Goal: Task Accomplishment & Management: Use online tool/utility

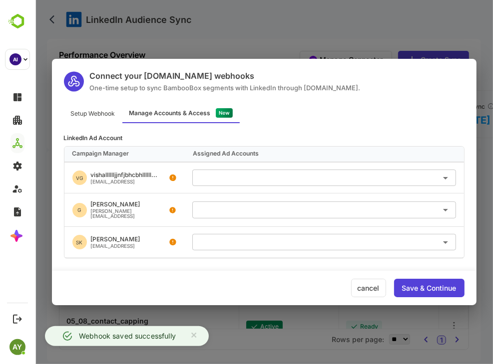
click at [334, 13] on div "Connect your Make.com webhooks One-time setup to sync BambooBox segments with L…" at bounding box center [263, 182] width 458 height 364
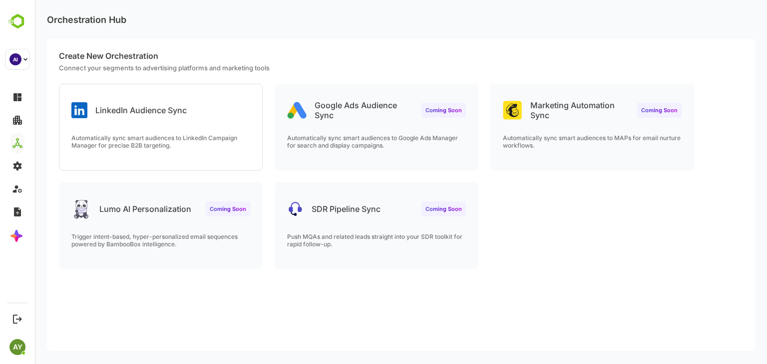
click at [267, 108] on div "LinkedIn Audience Sync Automatically sync smart audiences to LinkedIn Campaign …" at bounding box center [401, 183] width 708 height 198
click at [227, 112] on div "LinkedIn Audience Sync" at bounding box center [160, 102] width 203 height 36
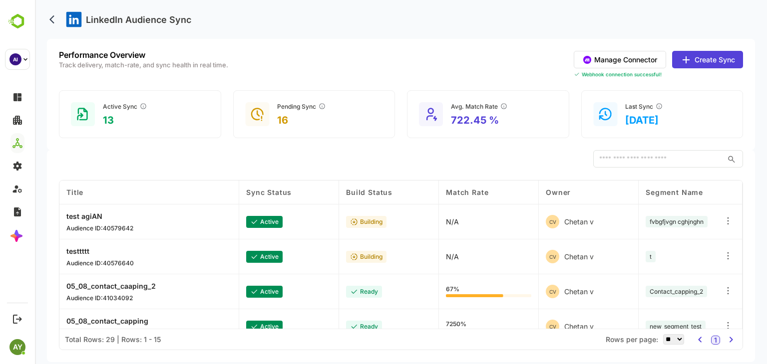
click at [492, 57] on button "Manage Connector" at bounding box center [619, 59] width 92 height 17
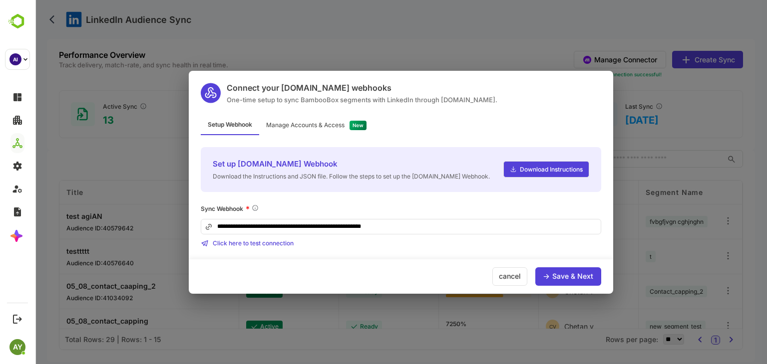
click at [492, 276] on div "Save & Next" at bounding box center [572, 276] width 41 height 7
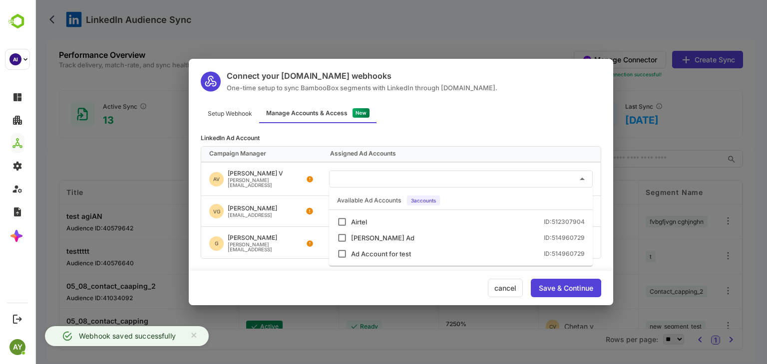
click at [452, 174] on input "text" at bounding box center [461, 179] width 256 height 16
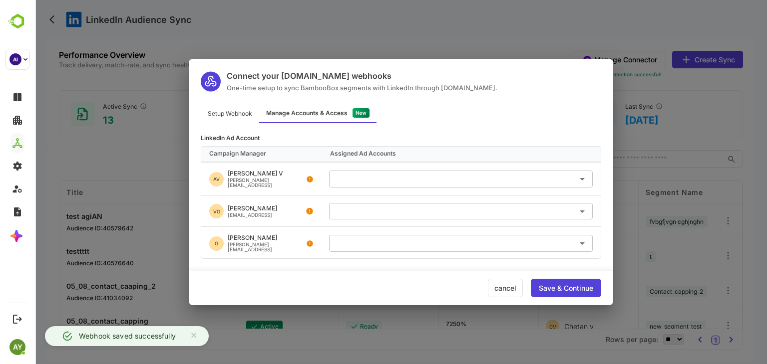
click at [233, 184] on div "AV Akshat V akshat@bamboobox.ai" at bounding box center [257, 179] width 97 height 17
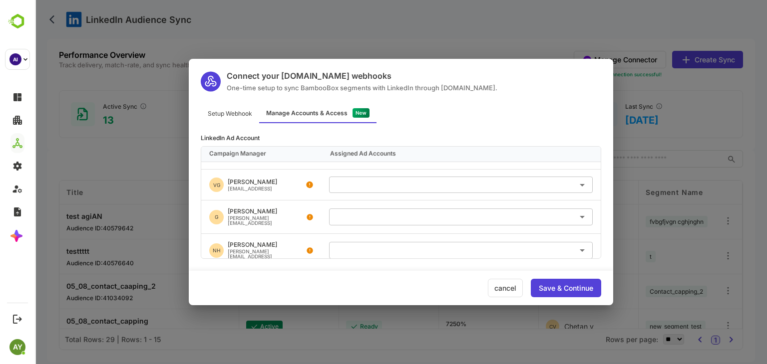
click at [469, 216] on input "text" at bounding box center [461, 217] width 256 height 16
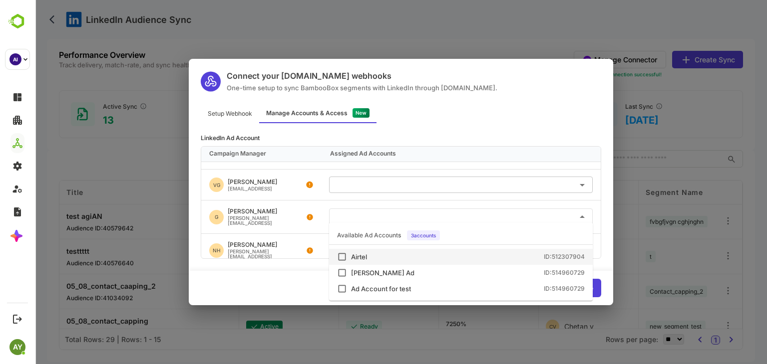
click at [445, 256] on div "Airtel ID: 512307904" at bounding box center [468, 257] width 234 height 6
click at [287, 225] on div "G Gopi gopi@bamboobox.ai" at bounding box center [261, 217] width 120 height 33
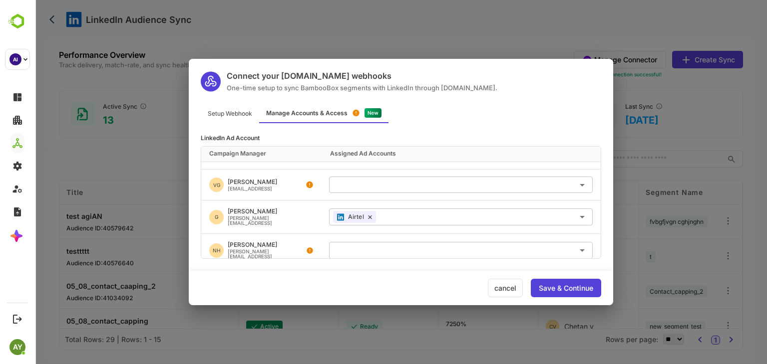
click at [492, 292] on div "Save & Continue" at bounding box center [566, 288] width 70 height 18
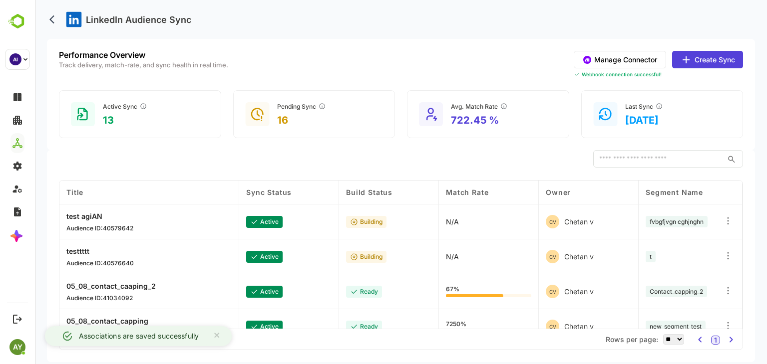
click at [492, 56] on button "Manage Connector" at bounding box center [619, 59] width 92 height 17
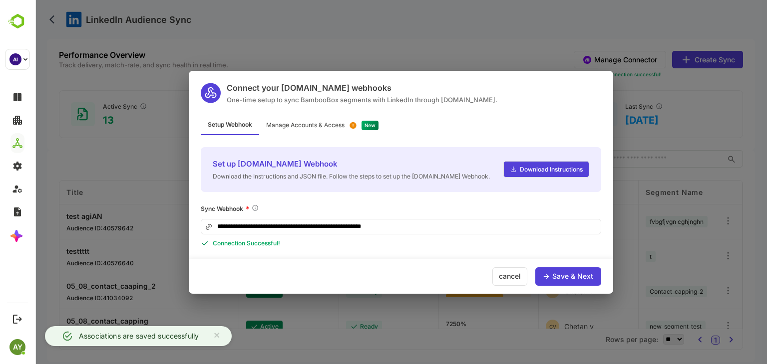
click at [104, 28] on div "**********" at bounding box center [401, 182] width 732 height 364
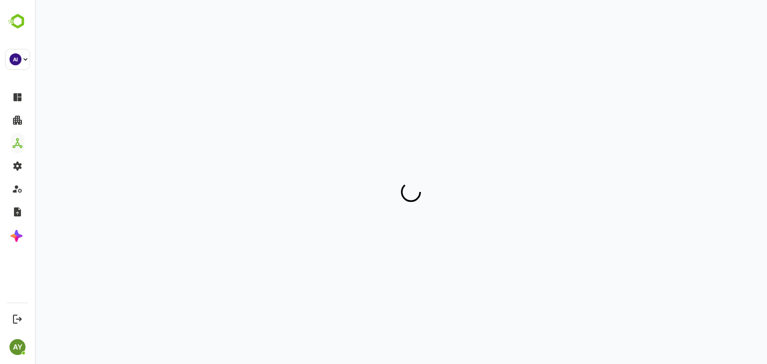
click at [175, 119] on div at bounding box center [401, 177] width 708 height 354
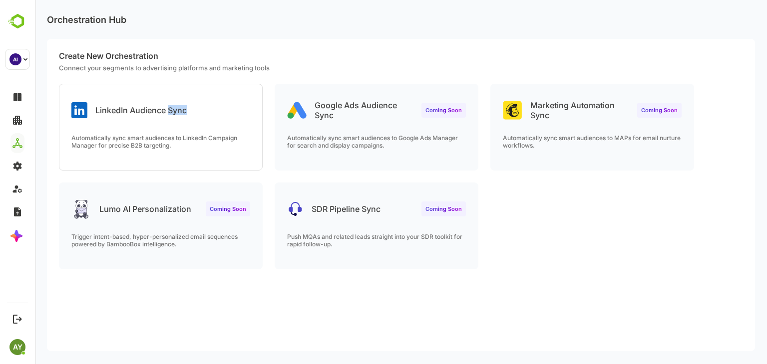
click at [175, 119] on div "LinkedIn Audience Sync" at bounding box center [160, 102] width 203 height 36
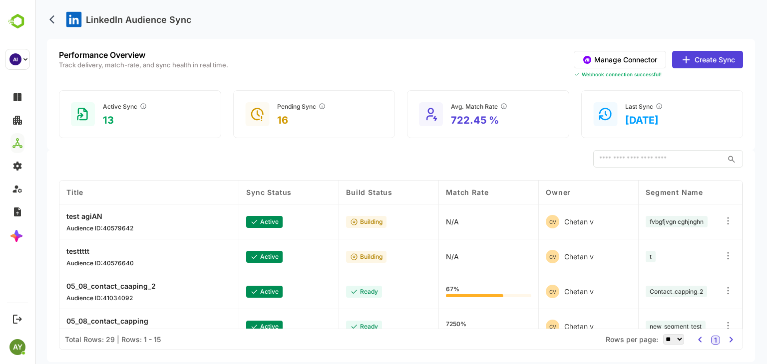
click at [632, 54] on button "Manage Connector" at bounding box center [619, 59] width 92 height 17
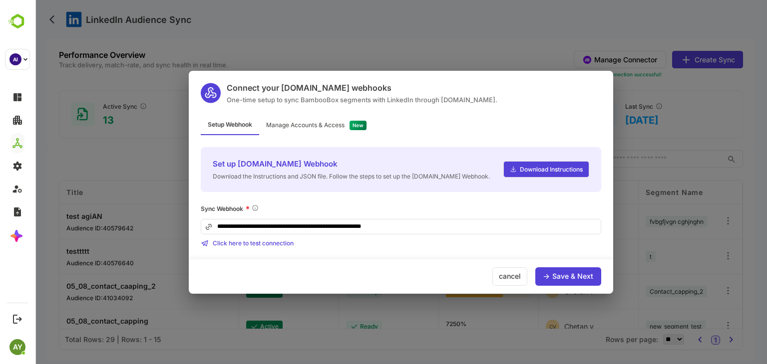
click at [572, 276] on div "Save & Next" at bounding box center [572, 276] width 41 height 7
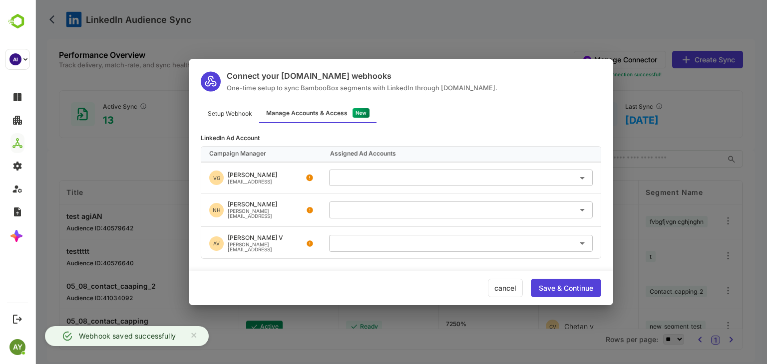
click at [347, 113] on div "Manage Accounts & Access" at bounding box center [317, 113] width 117 height 19
click at [117, 49] on div "Connect your Make.com webhooks One-time setup to sync BambooBox segments with L…" at bounding box center [401, 182] width 732 height 364
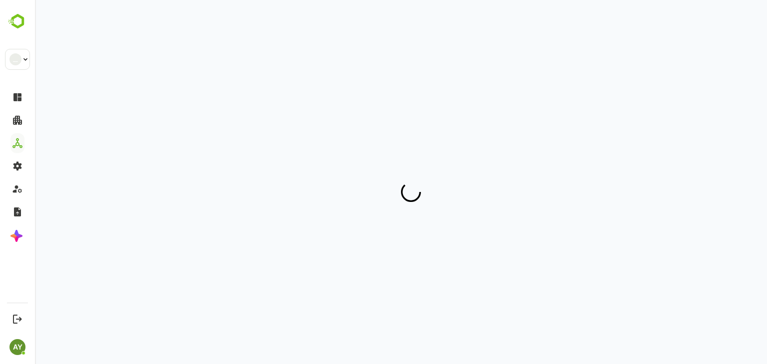
click at [224, 129] on div at bounding box center [401, 177] width 708 height 354
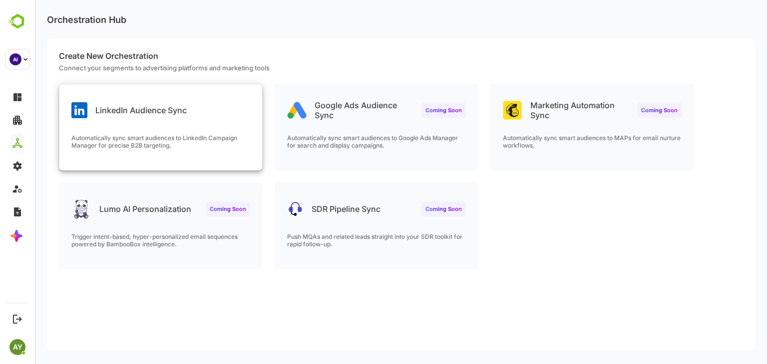
click at [218, 128] on div "LinkedIn Audience Sync Automatically sync smart audiences to LinkedIn Campaign …" at bounding box center [160, 127] width 203 height 86
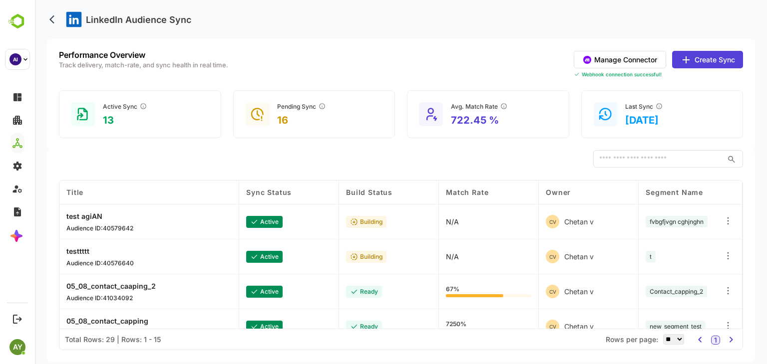
click at [650, 60] on button "Manage Connector" at bounding box center [619, 59] width 92 height 17
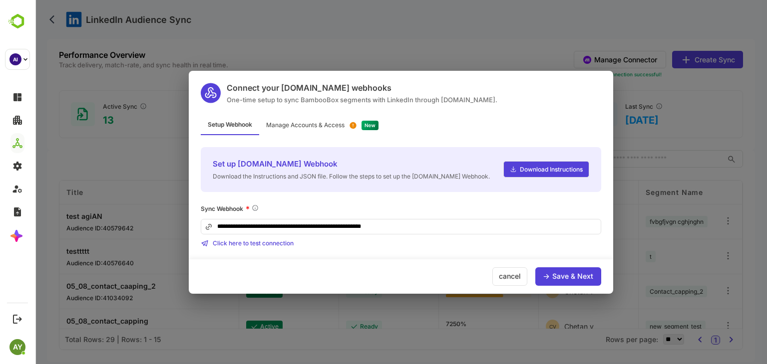
click at [575, 275] on div "Save & Next" at bounding box center [572, 276] width 41 height 7
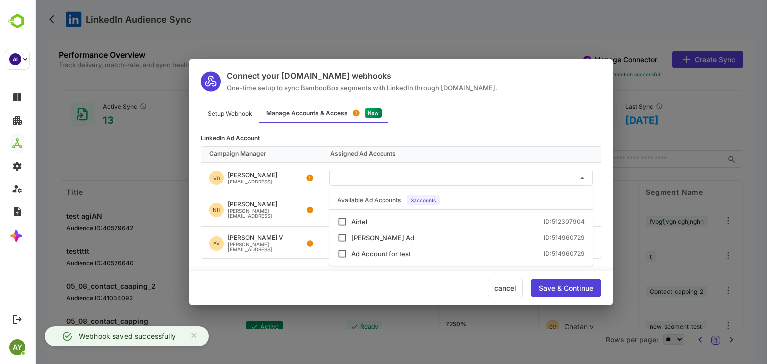
click at [446, 176] on input "text" at bounding box center [461, 178] width 256 height 16
click at [426, 227] on li "Airtel ID: 512307904" at bounding box center [461, 222] width 264 height 16
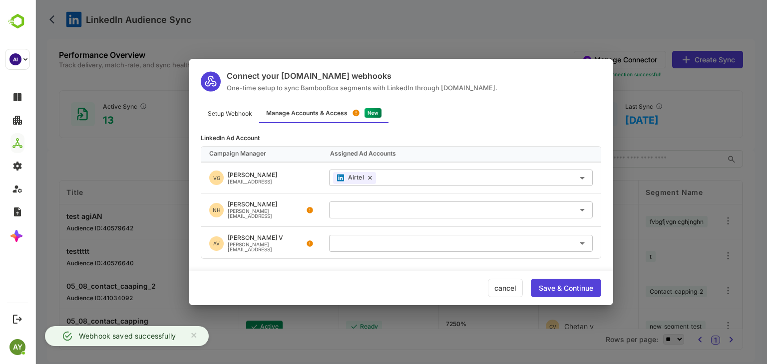
click at [309, 182] on div "VG Vishal Gupta vishal@bamboobox.ai" at bounding box center [261, 178] width 120 height 30
click at [563, 287] on div "Save & Continue" at bounding box center [566, 288] width 54 height 7
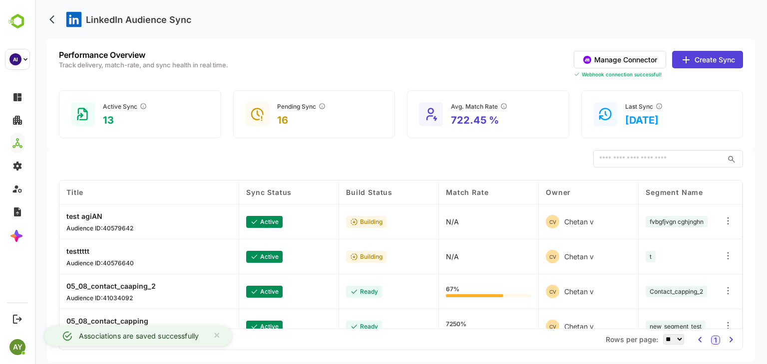
click at [601, 64] on button "Manage Connector" at bounding box center [619, 59] width 92 height 17
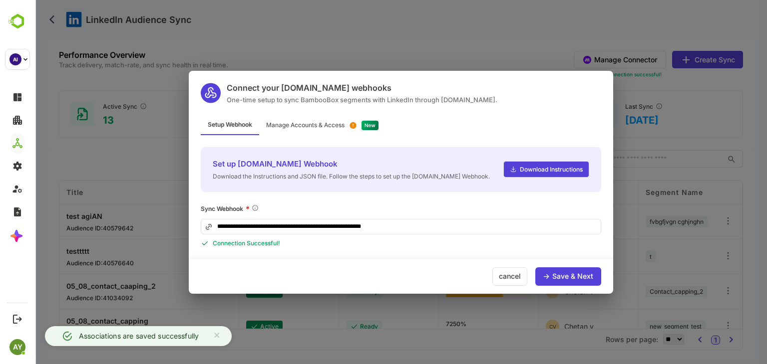
click at [554, 273] on div "Save & Next" at bounding box center [572, 276] width 41 height 7
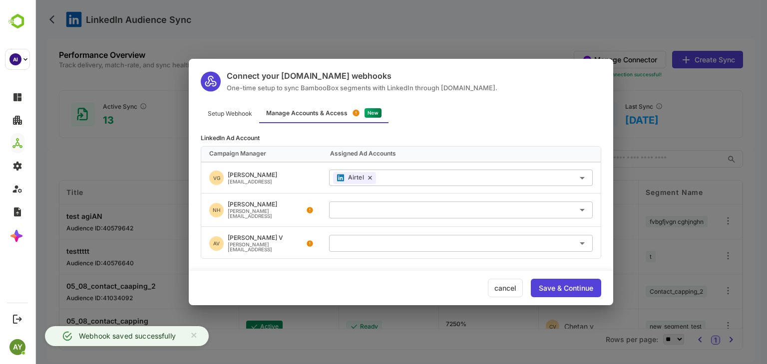
scroll to position [26, 0]
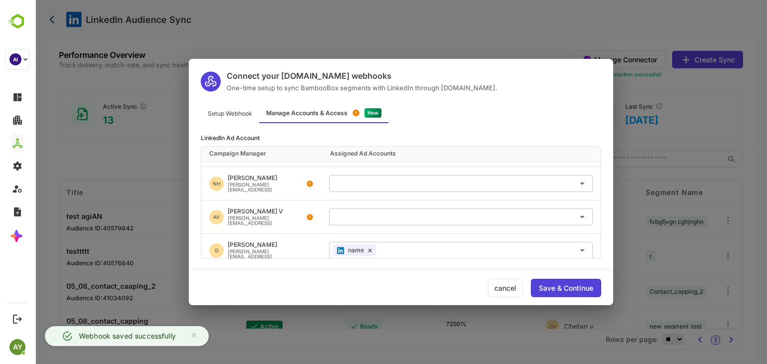
click at [156, 119] on div "Connect your Make.com webhooks One-time setup to sync BambooBox segments with L…" at bounding box center [401, 182] width 732 height 364
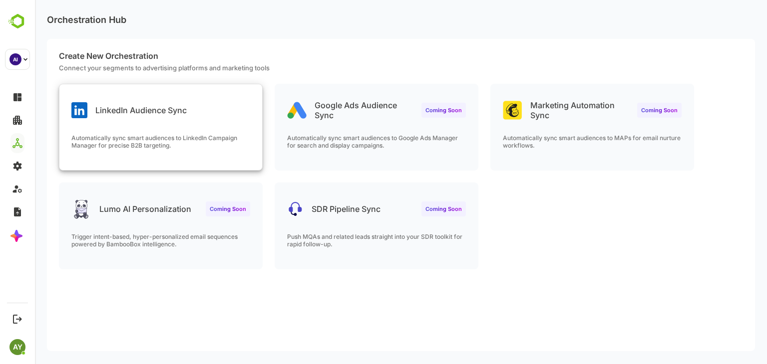
click at [223, 138] on p "Automatically sync smart audiences to LinkedIn Campaign Manager for precise B2B…" at bounding box center [160, 141] width 179 height 15
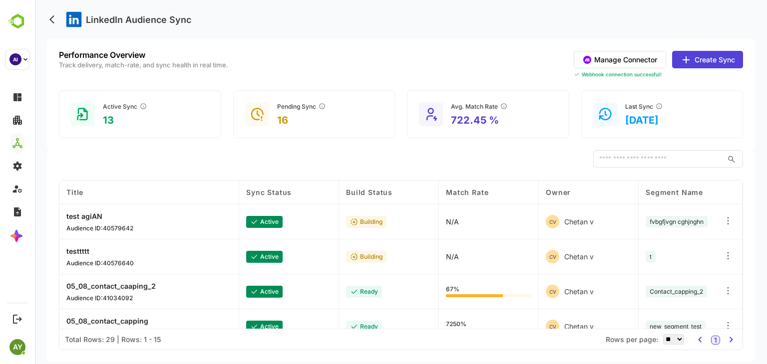
click at [639, 58] on button "Manage Connector" at bounding box center [619, 59] width 92 height 17
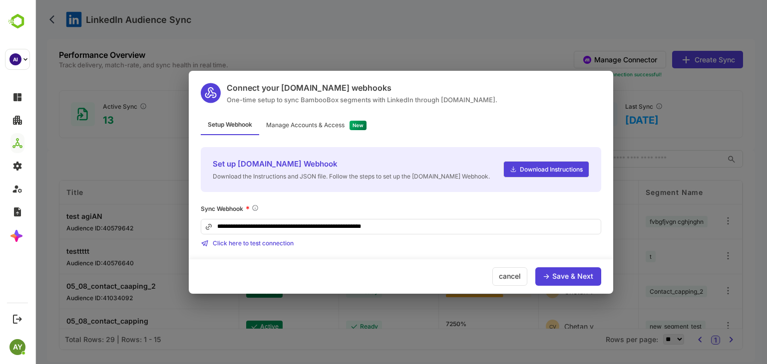
click at [314, 38] on div "**********" at bounding box center [401, 182] width 732 height 364
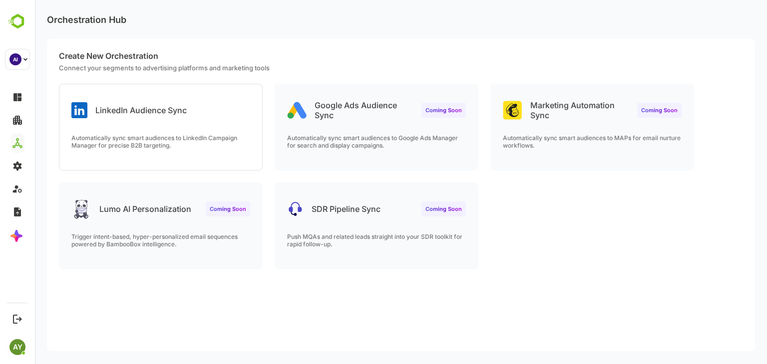
click at [229, 164] on div "Automatically sync smart audiences to LinkedIn Campaign Manager for precise B2B…" at bounding box center [160, 152] width 203 height 36
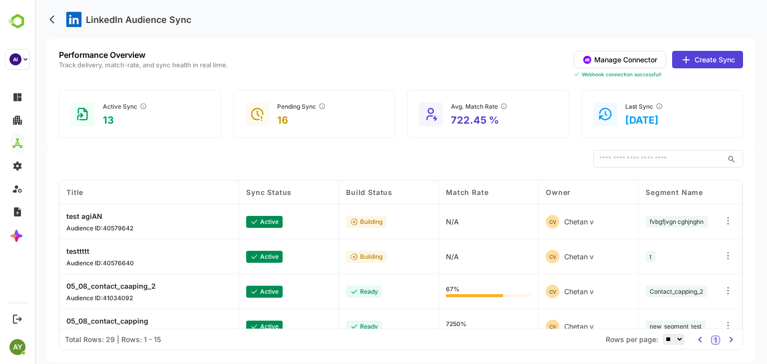
click at [629, 65] on button "Manage Connector" at bounding box center [619, 59] width 92 height 17
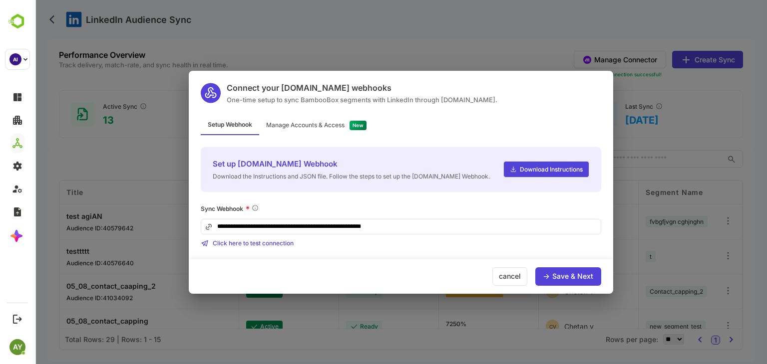
click at [454, 62] on div "**********" at bounding box center [401, 182] width 732 height 364
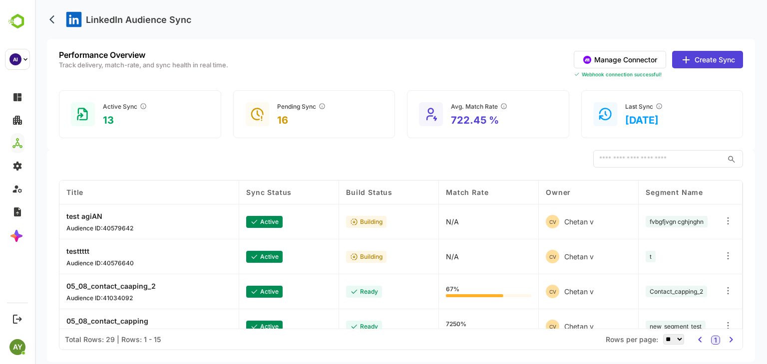
click at [606, 63] on button "Manage Connector" at bounding box center [619, 59] width 92 height 17
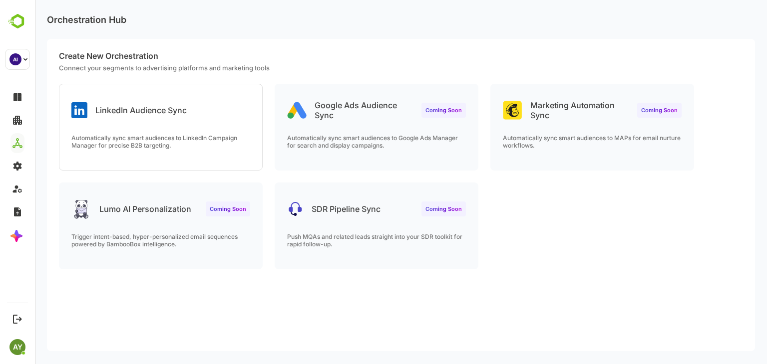
click at [130, 144] on p "Automatically sync smart audiences to LinkedIn Campaign Manager for precise B2B…" at bounding box center [160, 141] width 179 height 15
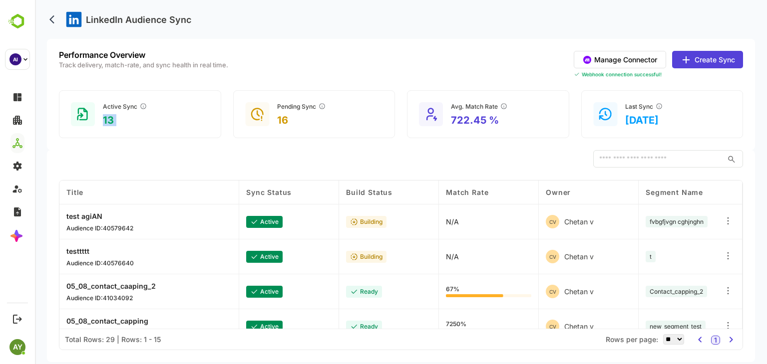
click at [620, 59] on button "Manage Connector" at bounding box center [619, 59] width 92 height 17
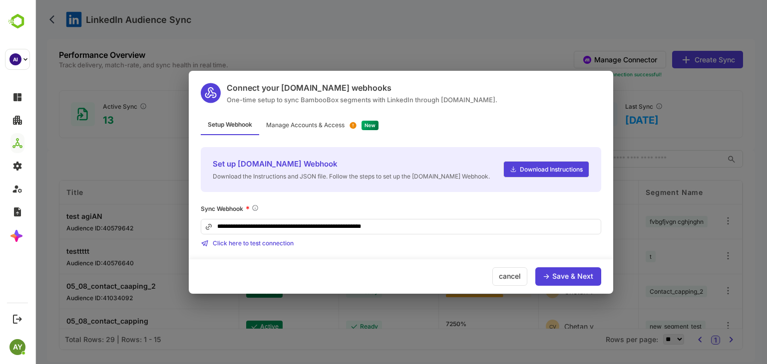
click at [411, 327] on div "**********" at bounding box center [401, 182] width 732 height 364
